Goal: Transaction & Acquisition: Purchase product/service

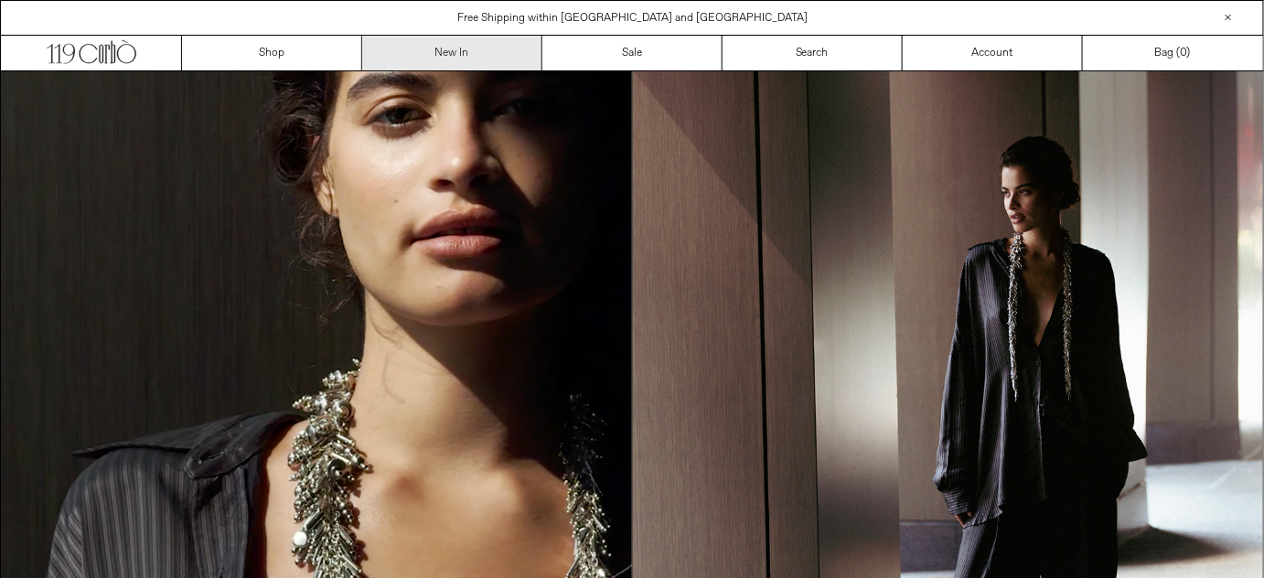
click at [461, 50] on link "New In" at bounding box center [452, 53] width 180 height 35
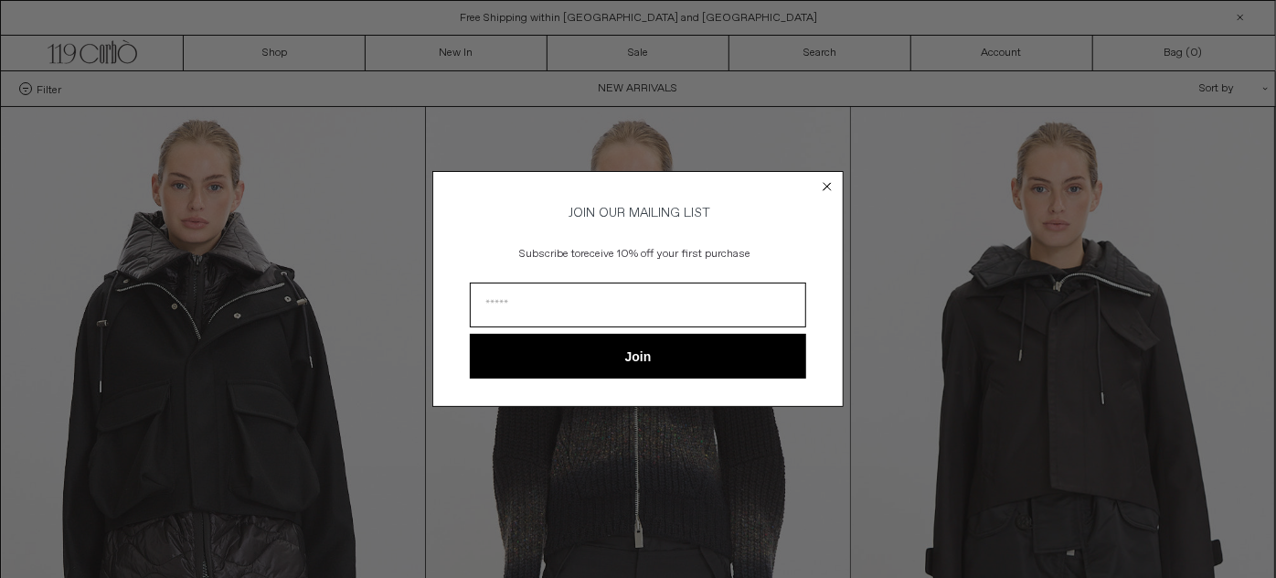
click at [827, 185] on circle "Close dialog" at bounding box center [827, 185] width 17 height 17
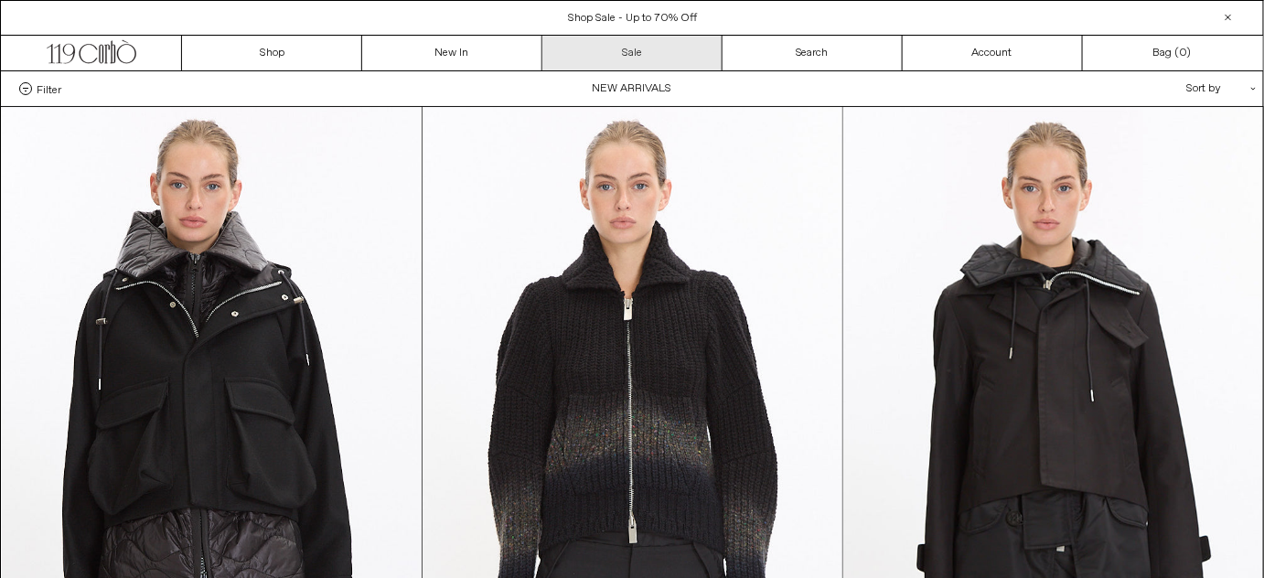
click at [651, 53] on link "Sale" at bounding box center [632, 53] width 180 height 35
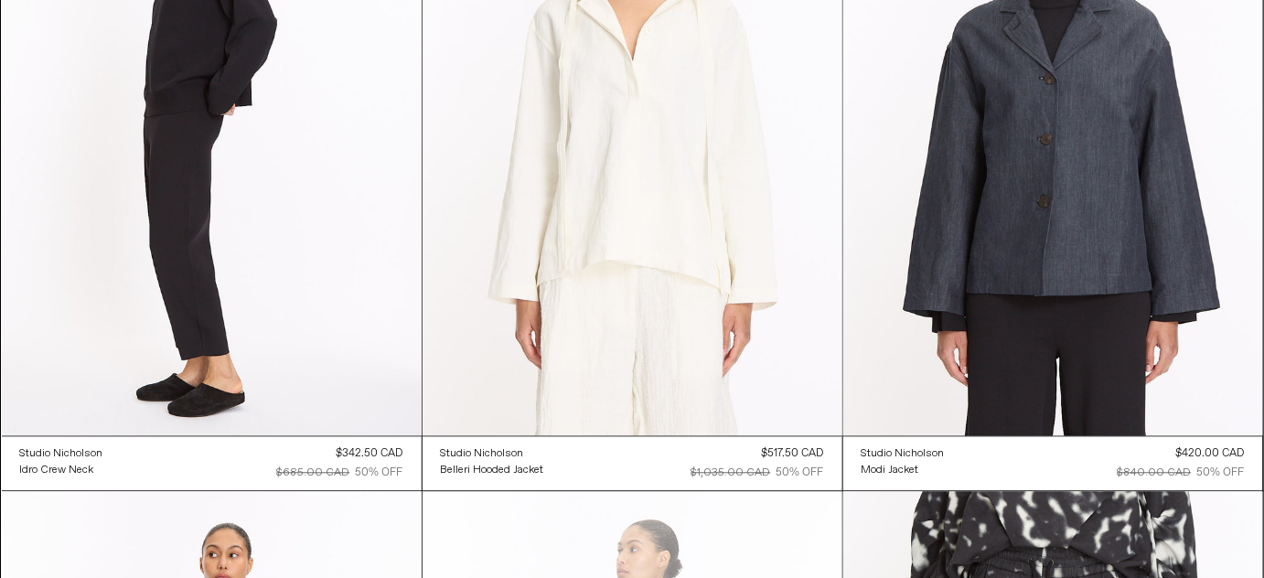
scroll to position [5785, 0]
